Goal: Task Accomplishment & Management: Manage account settings

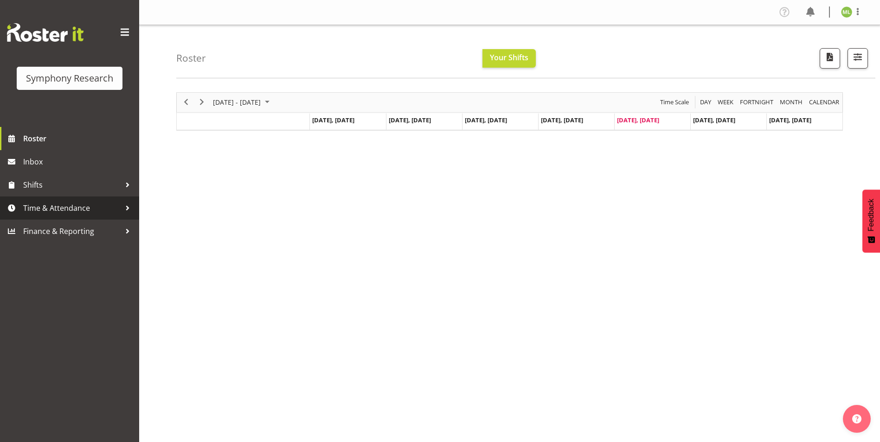
click at [121, 208] on div at bounding box center [128, 208] width 14 height 14
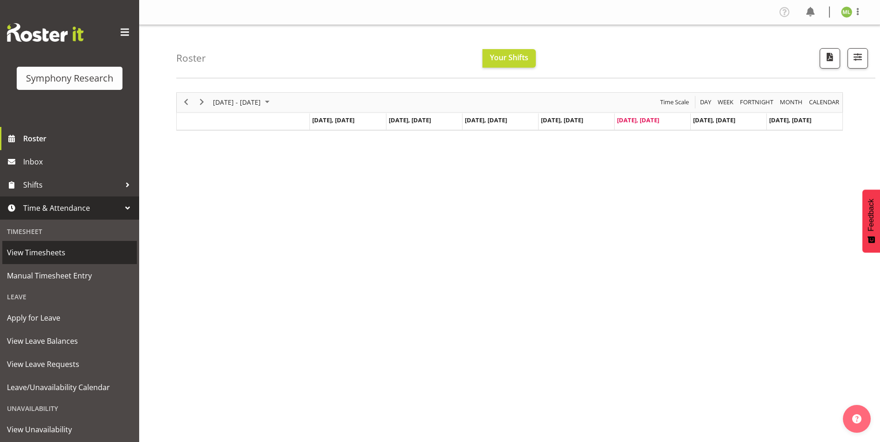
click at [67, 252] on span "View Timesheets" at bounding box center [69, 253] width 125 height 14
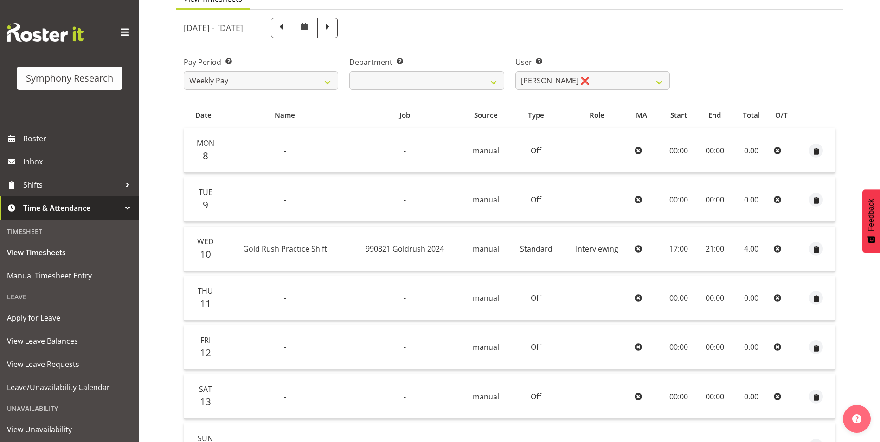
scroll to position [46, 0]
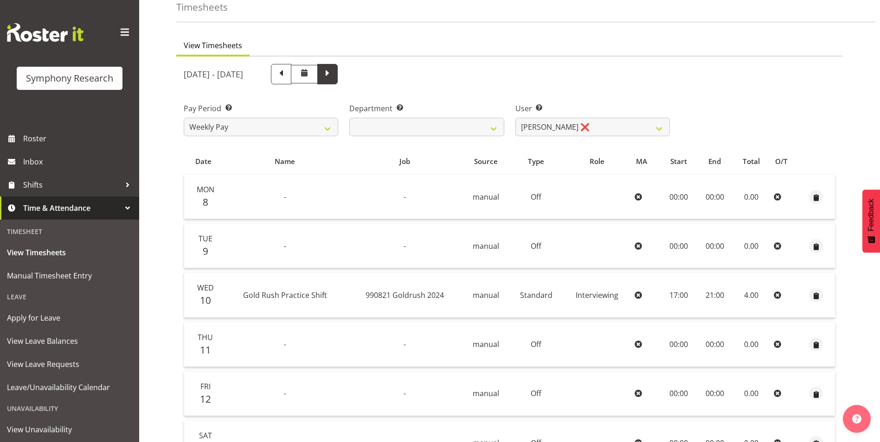
click at [333, 74] on span at bounding box center [327, 73] width 12 height 12
select select
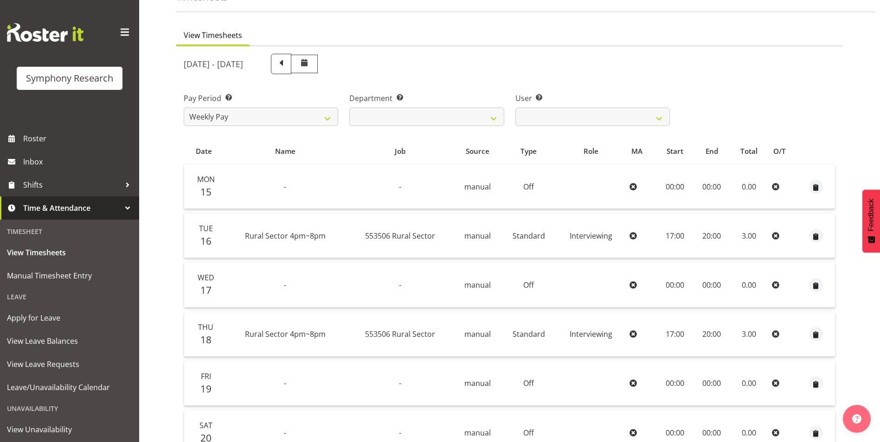
scroll to position [139, 0]
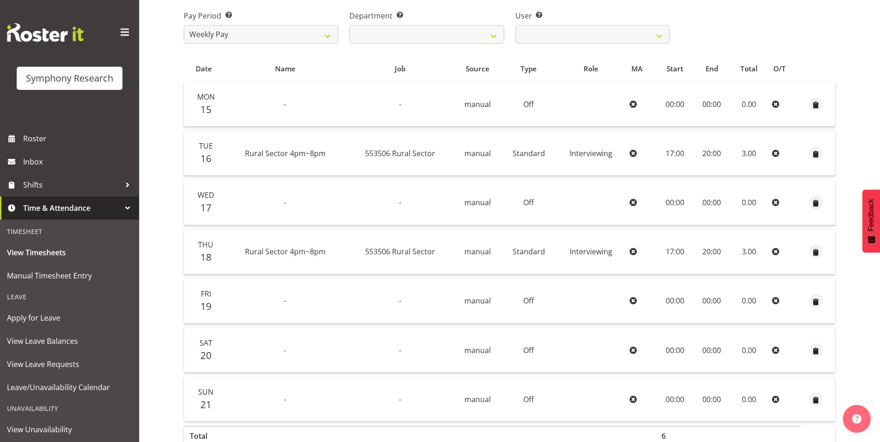
click at [122, 32] on span at bounding box center [124, 32] width 15 height 15
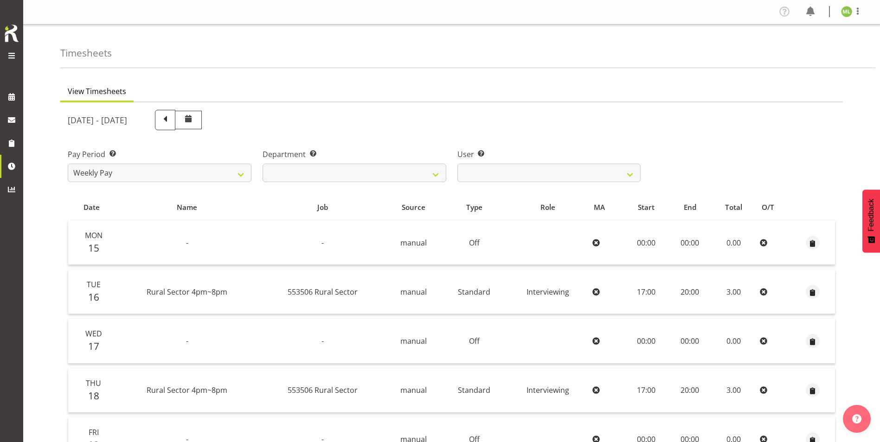
scroll to position [0, 0]
click at [15, 51] on span at bounding box center [11, 55] width 11 height 11
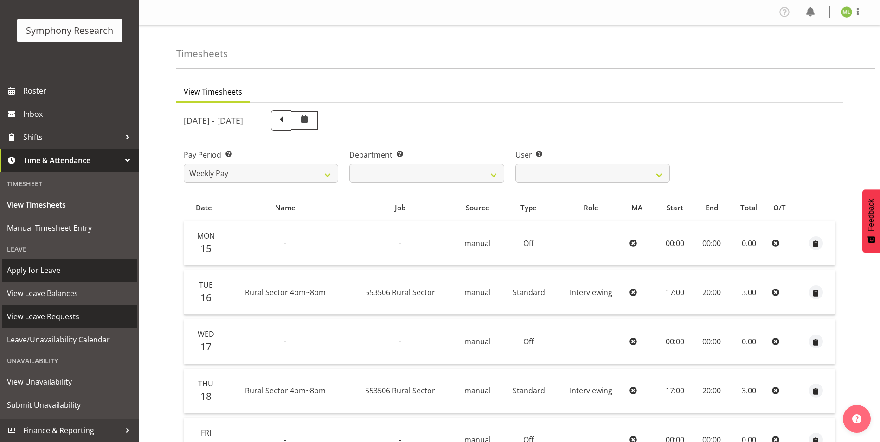
scroll to position [185, 0]
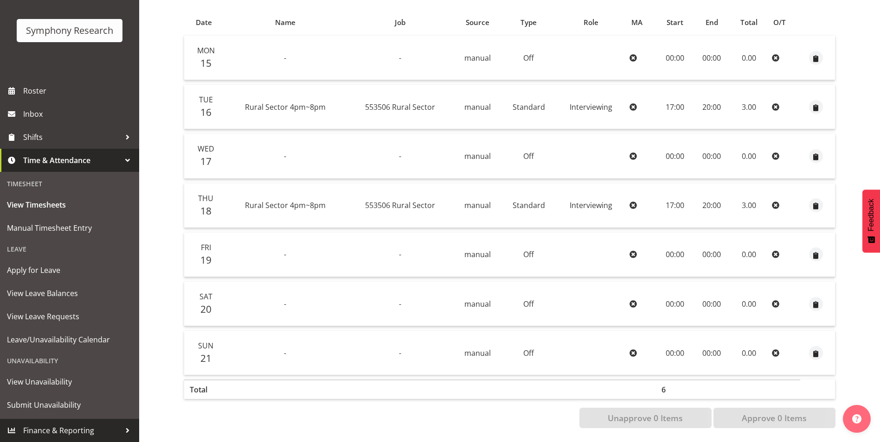
click at [121, 436] on div at bounding box center [128, 431] width 14 height 14
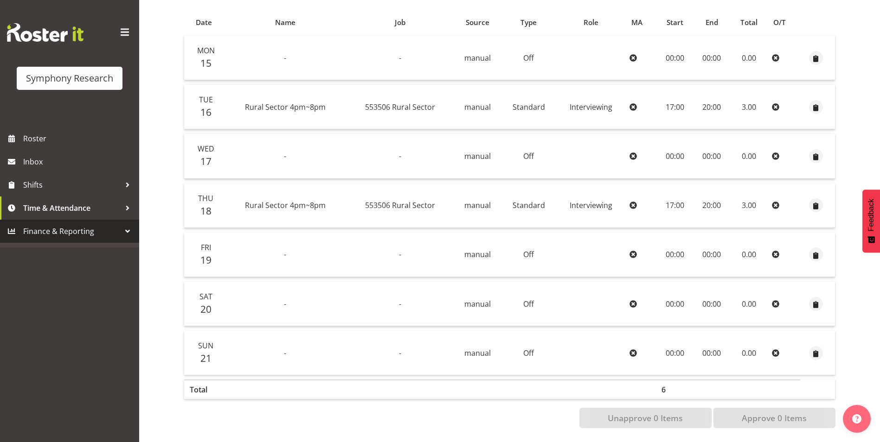
scroll to position [0, 0]
click at [127, 230] on div at bounding box center [128, 231] width 14 height 14
click at [94, 235] on span "Finance & Reporting" at bounding box center [71, 231] width 97 height 14
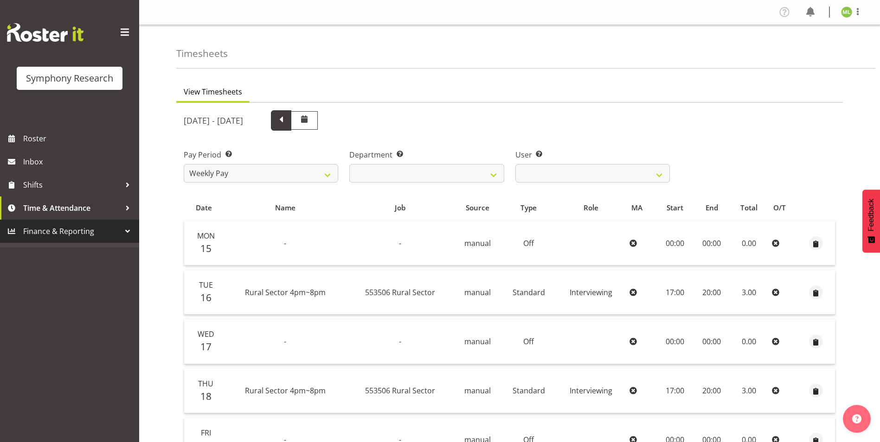
click at [287, 119] on span at bounding box center [281, 120] width 12 height 12
select select
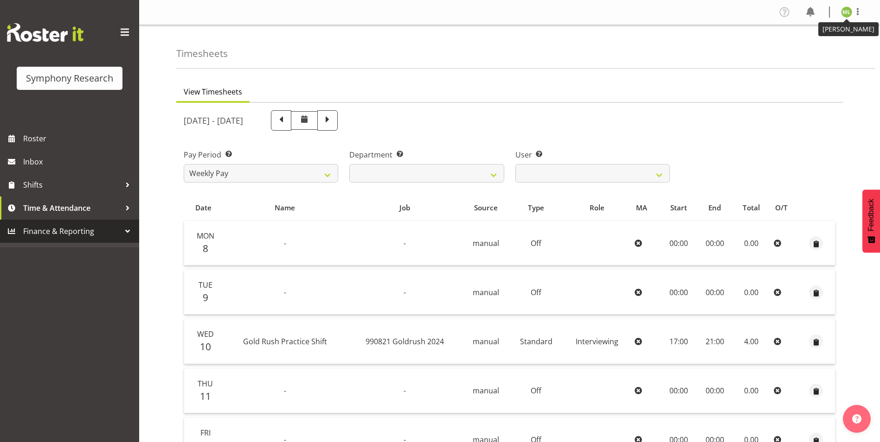
click at [843, 15] on img at bounding box center [846, 11] width 11 height 11
click at [802, 28] on link "Profile" at bounding box center [818, 32] width 89 height 17
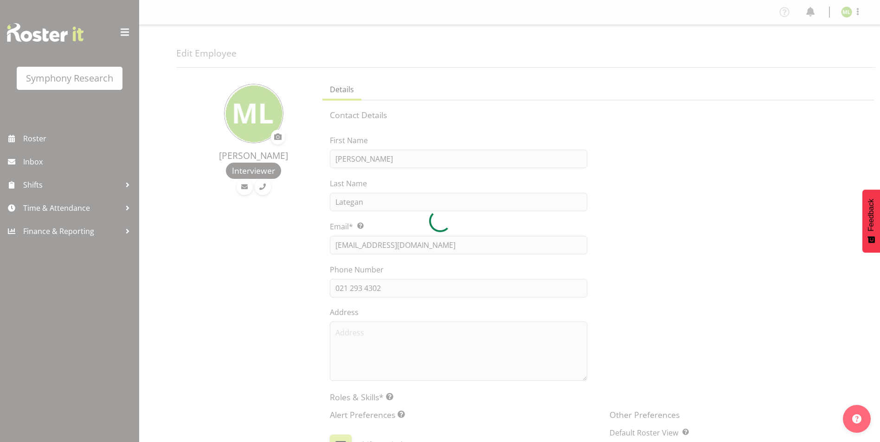
select select "TimelineWeek"
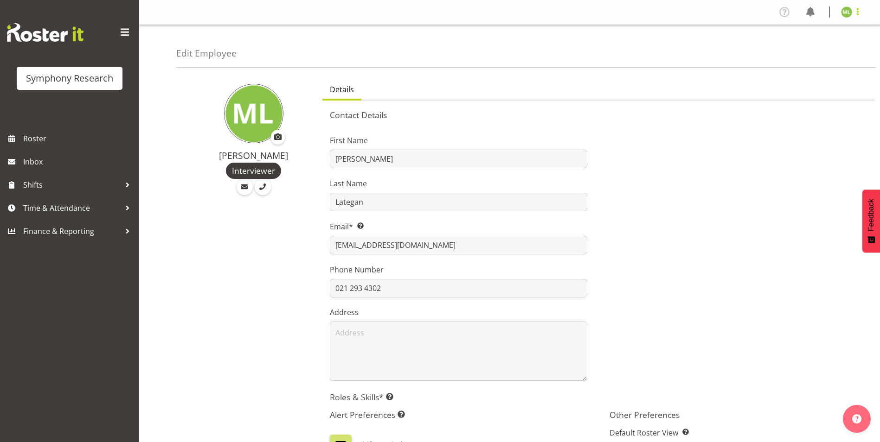
click at [858, 12] on span at bounding box center [857, 11] width 11 height 11
click at [805, 92] on ul "Details" at bounding box center [598, 90] width 552 height 20
click at [787, 11] on span at bounding box center [784, 12] width 15 height 15
